Goal: Information Seeking & Learning: Find specific fact

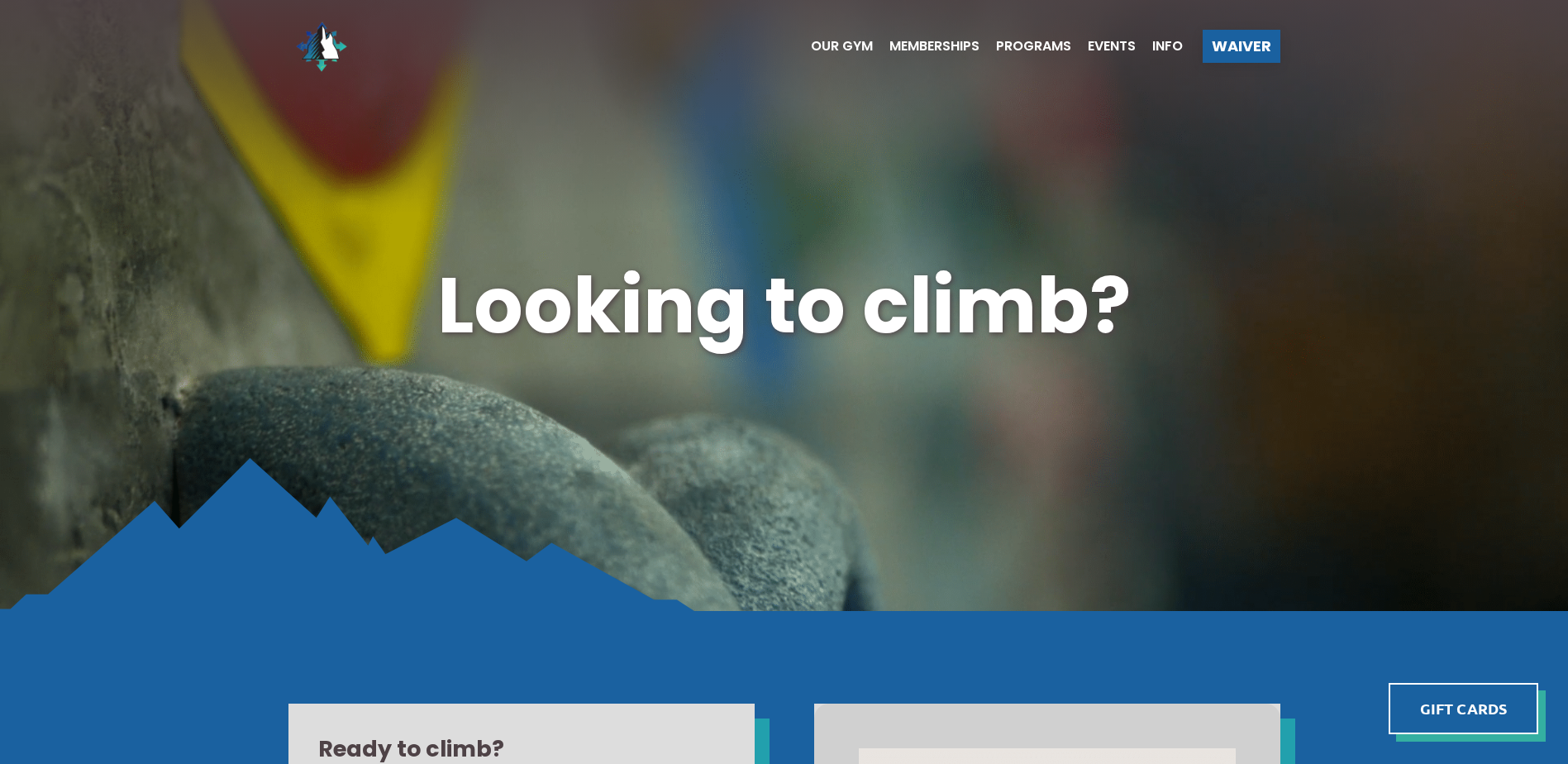
scroll to position [496, 0]
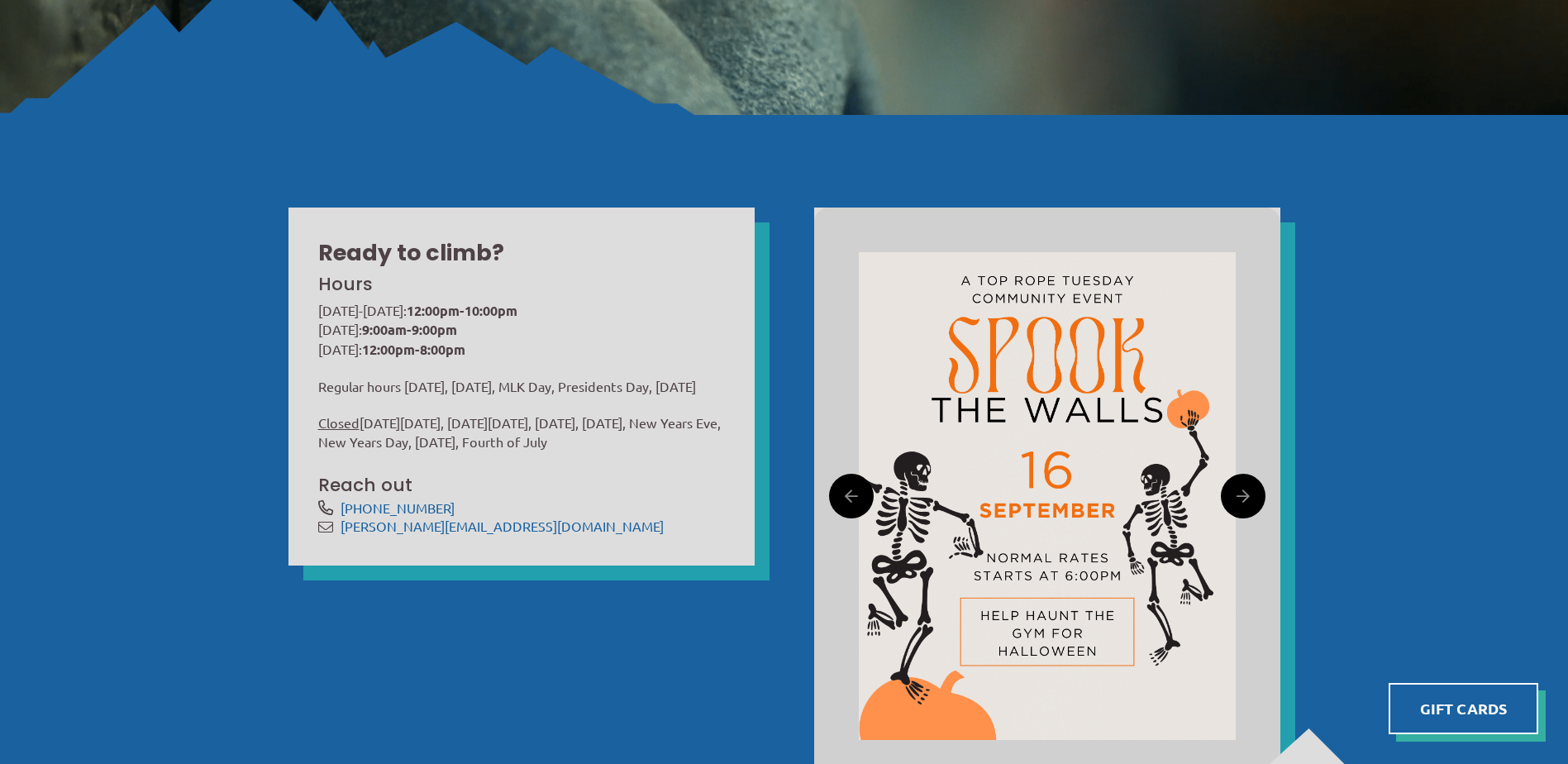
drag, startPoint x: 323, startPoint y: 385, endPoint x: 645, endPoint y: 399, distance: 322.3
click at [645, 396] on p "Regular hours [DATE], [DATE], MLK Day, Presidents Day, [DATE]" at bounding box center [521, 386] width 407 height 19
drag, startPoint x: 600, startPoint y: 410, endPoint x: 290, endPoint y: 368, distance: 312.8
click at [290, 368] on div "Ready to climb? Hours [DATE]-[DATE]: 12:00pm-10:00pm [DATE]: 9:00am-9:00pm [DAT…" at bounding box center [521, 387] width 466 height 358
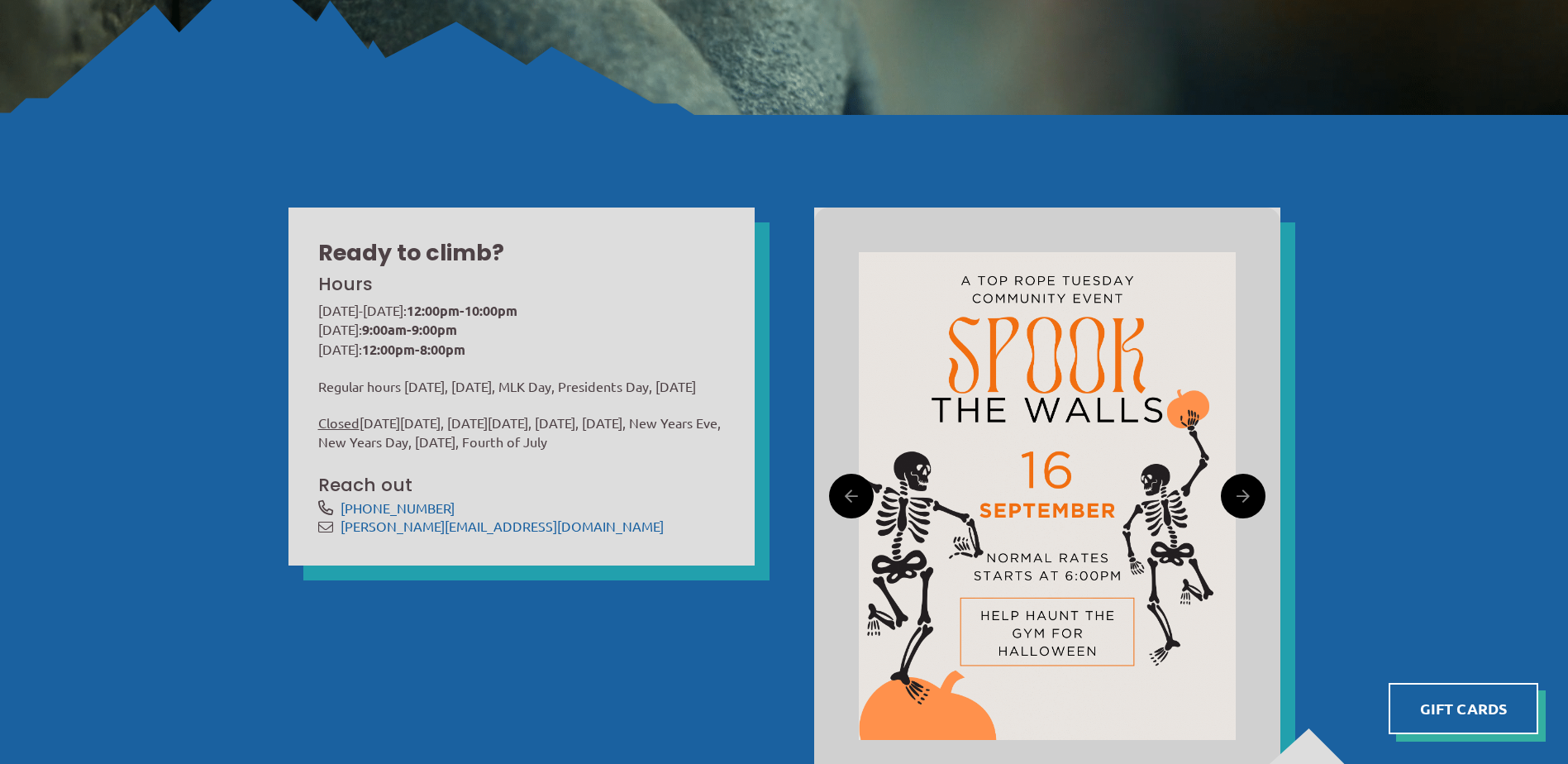
click at [341, 384] on p "Regular hours [DATE], [DATE], MLK Day, Presidents Day, [DATE]" at bounding box center [521, 386] width 407 height 19
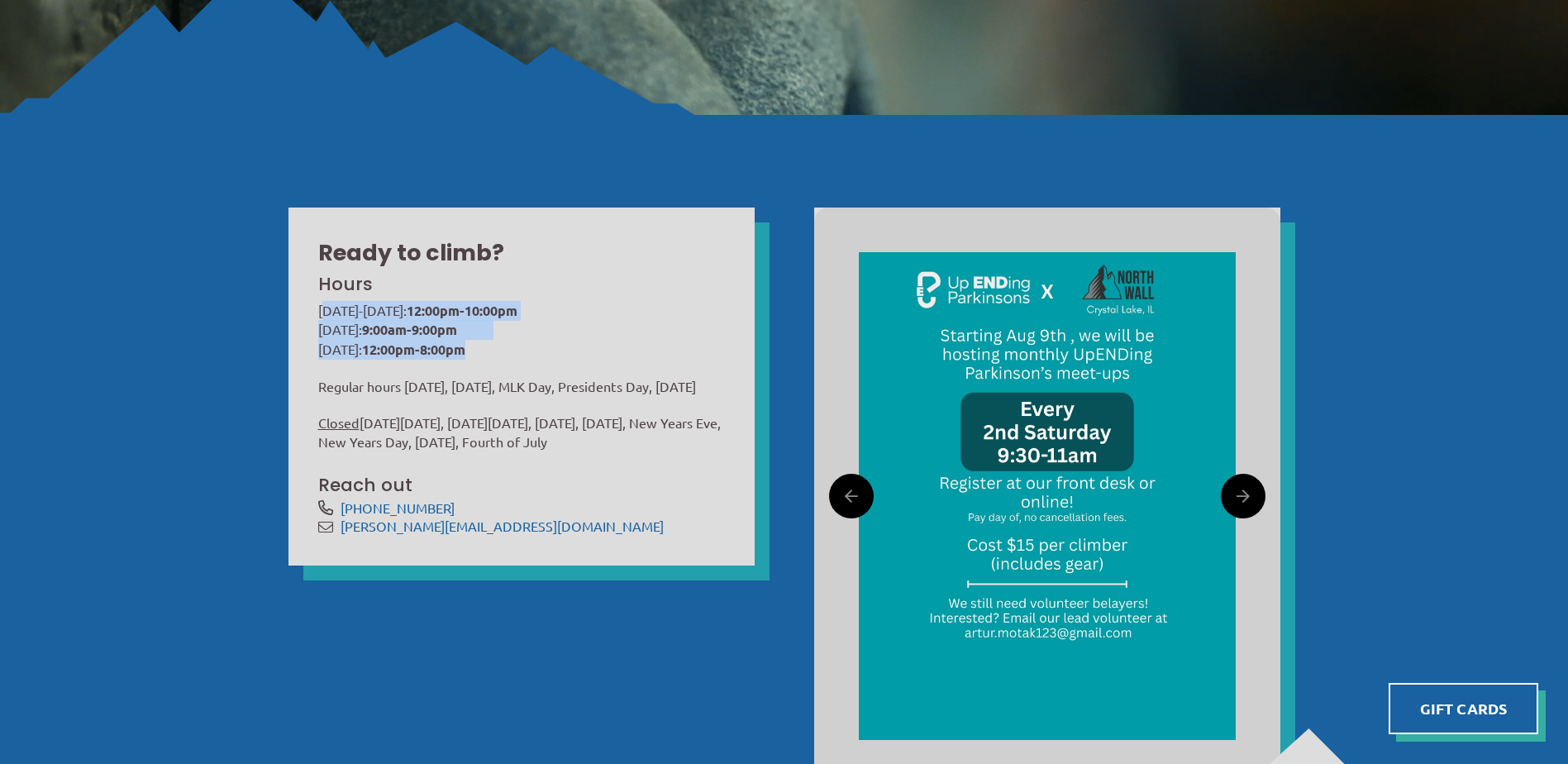
drag, startPoint x: 324, startPoint y: 304, endPoint x: 621, endPoint y: 399, distance: 311.8
click at [610, 388] on div "[DATE]-[DATE]: 12:00pm-10:00pm [DATE]: 9:00am-9:00pm [DATE]: 12:00pm-8:00pm Reg…" at bounding box center [521, 376] width 407 height 151
click at [621, 396] on p "Regular hours [DATE], [DATE], MLK Day, Presidents Day, [DATE]" at bounding box center [521, 386] width 407 height 19
drag, startPoint x: 624, startPoint y: 410, endPoint x: 397, endPoint y: 298, distance: 253.1
click at [397, 298] on div "Hours [DATE]-[DATE]: 12:00pm-10:00pm [DATE]: 9:00am-9:00pm [DATE]: 12:00pm-8:00…" at bounding box center [521, 402] width 407 height 267
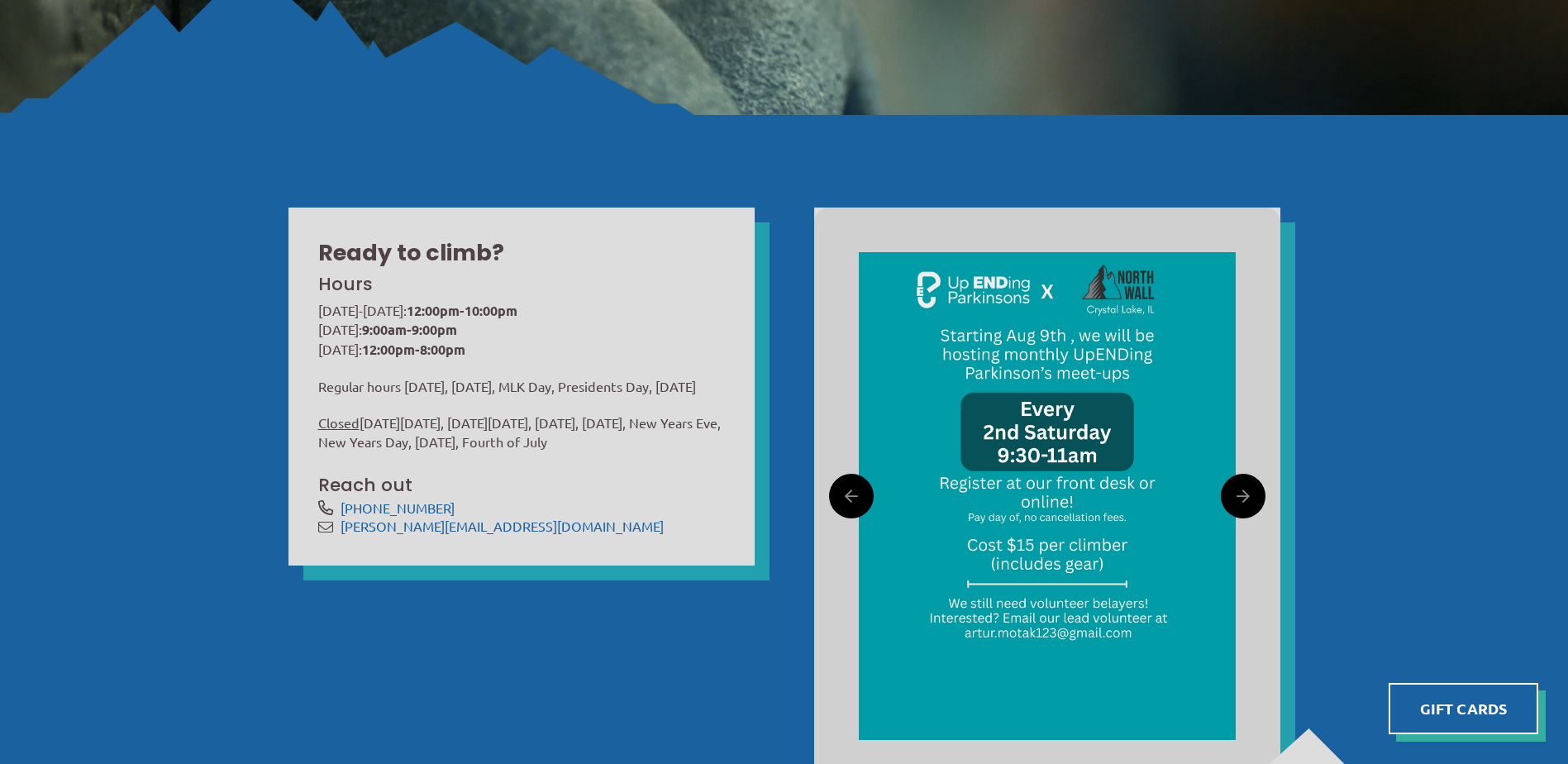
click at [521, 384] on p "Regular hours [DATE], [DATE], MLK Day, Presidents Day, [DATE]" at bounding box center [521, 386] width 407 height 19
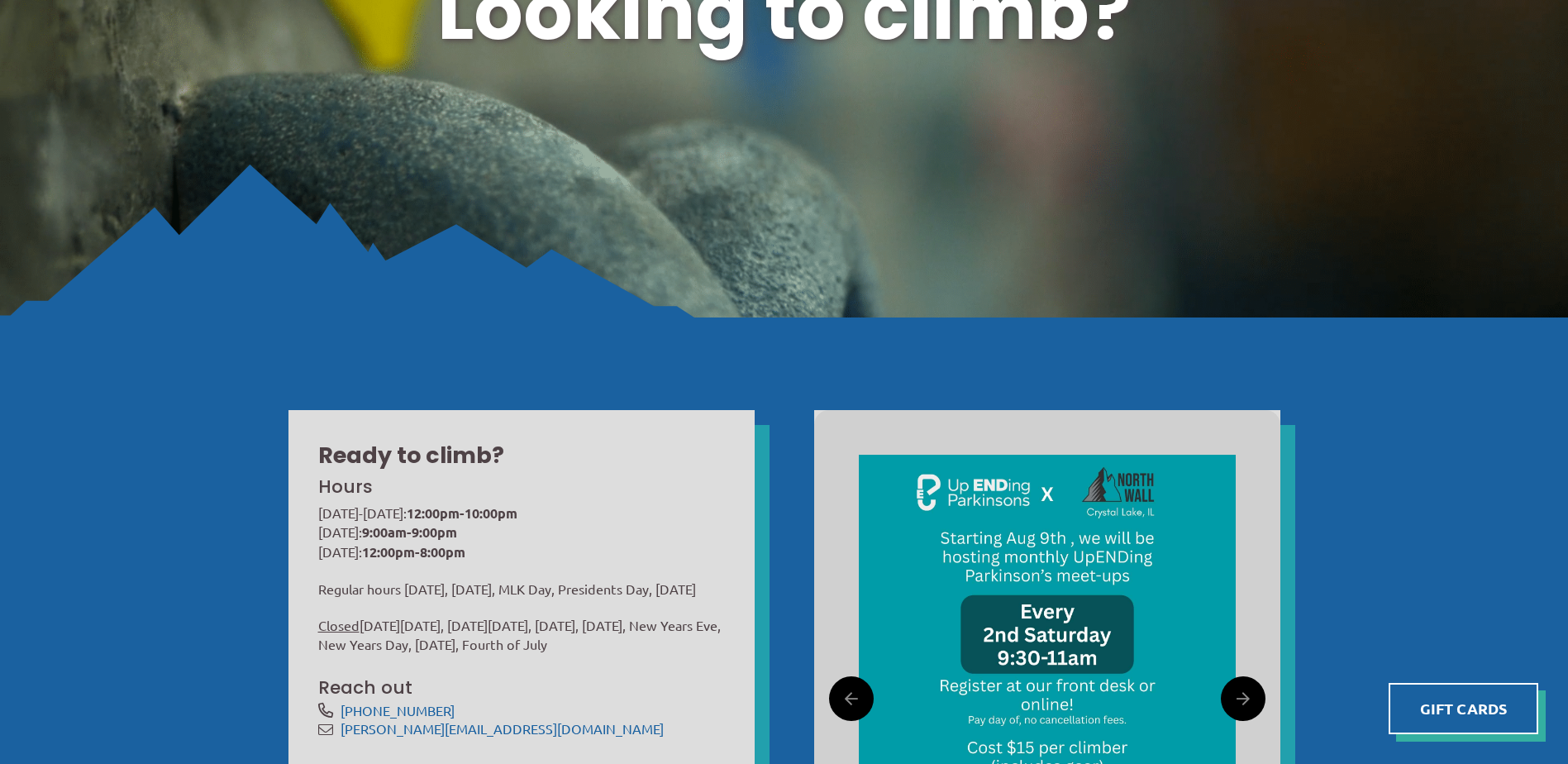
scroll to position [83, 0]
